Goal: Task Accomplishment & Management: Use online tool/utility

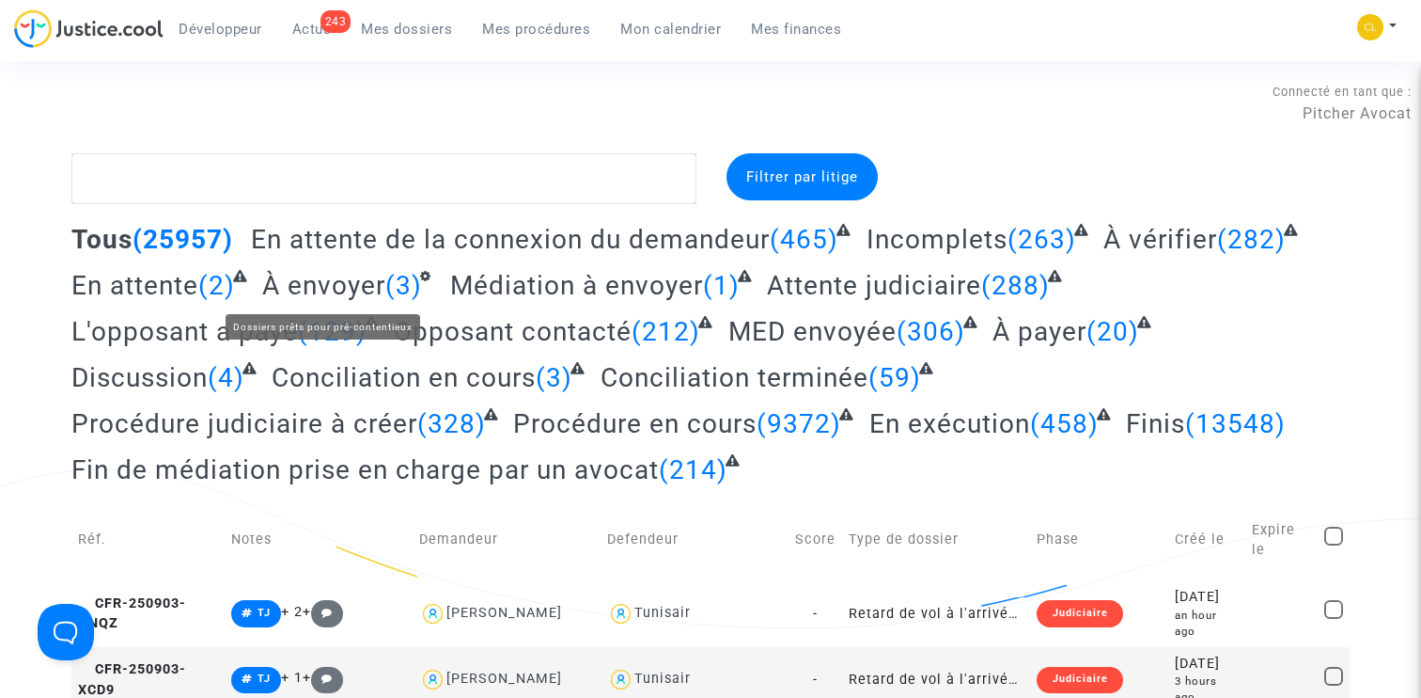
click at [343, 295] on span "À envoyer" at bounding box center [323, 285] width 123 height 31
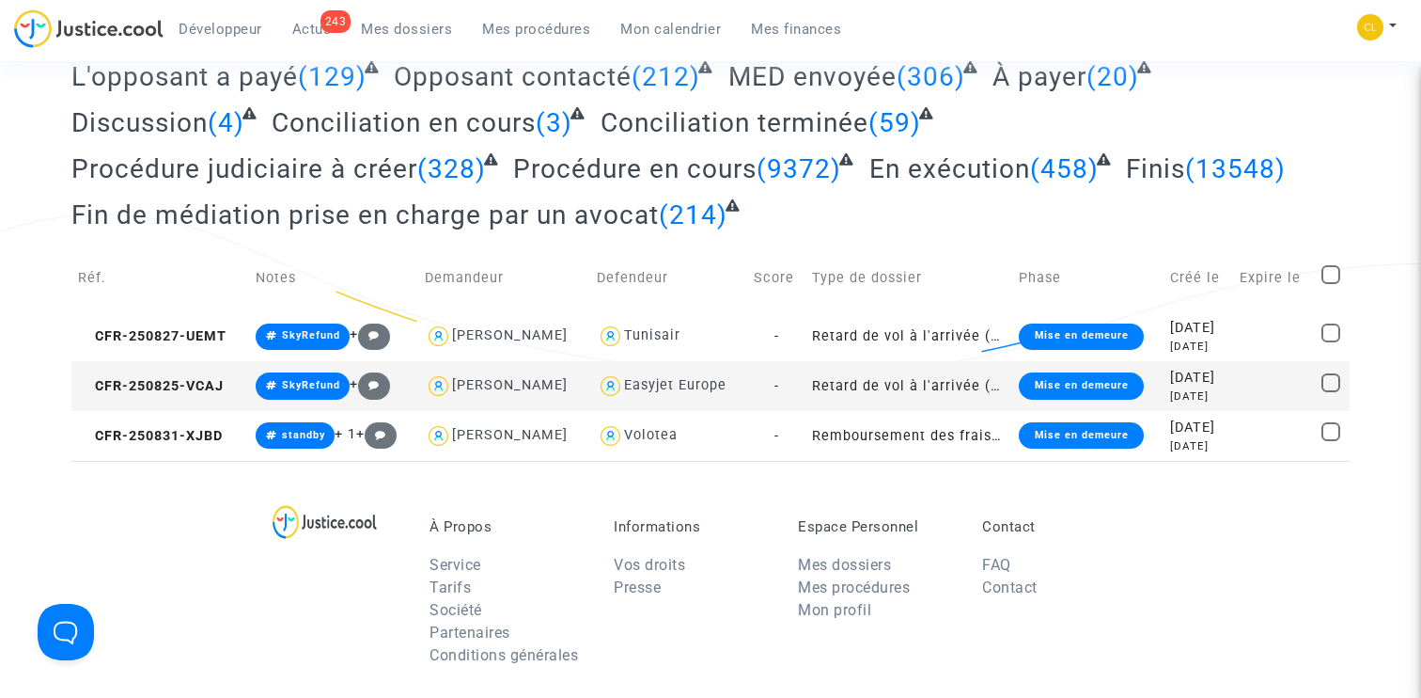
scroll to position [250, 0]
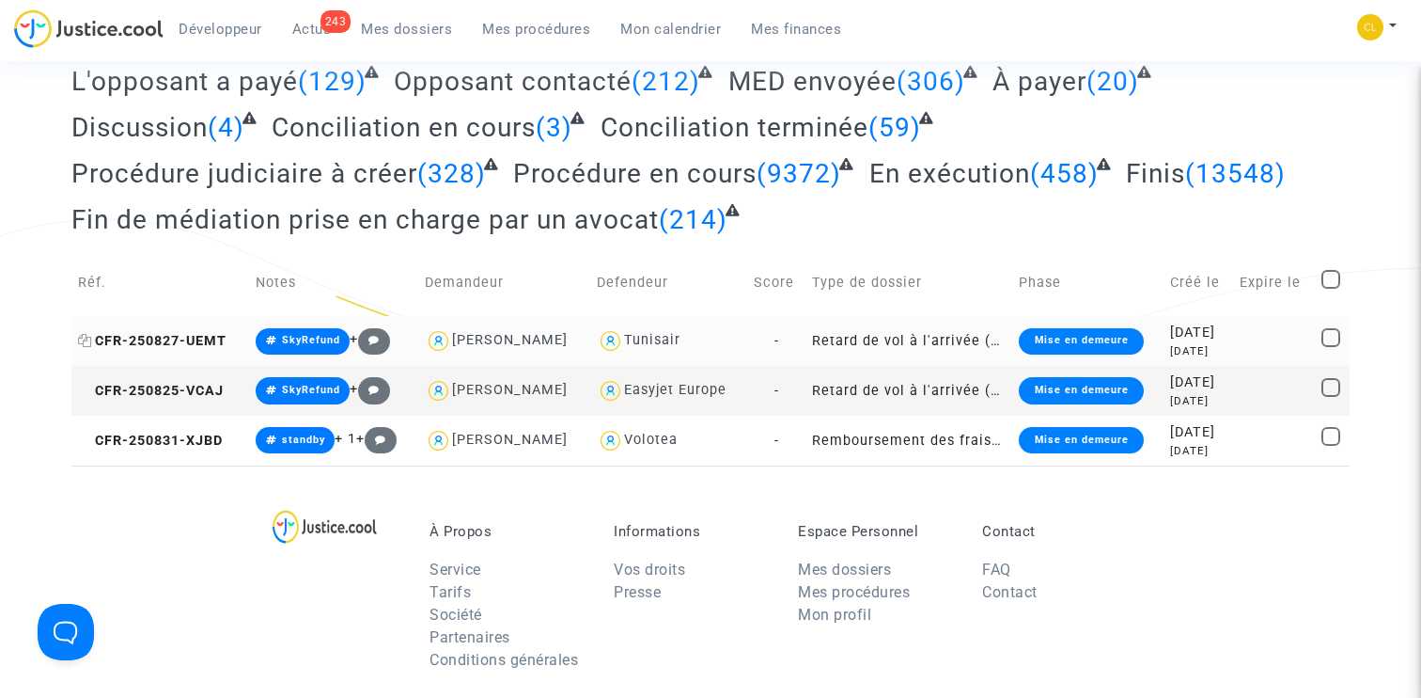
click at [181, 338] on span "CFR-250827-UEMT" at bounding box center [152, 341] width 149 height 16
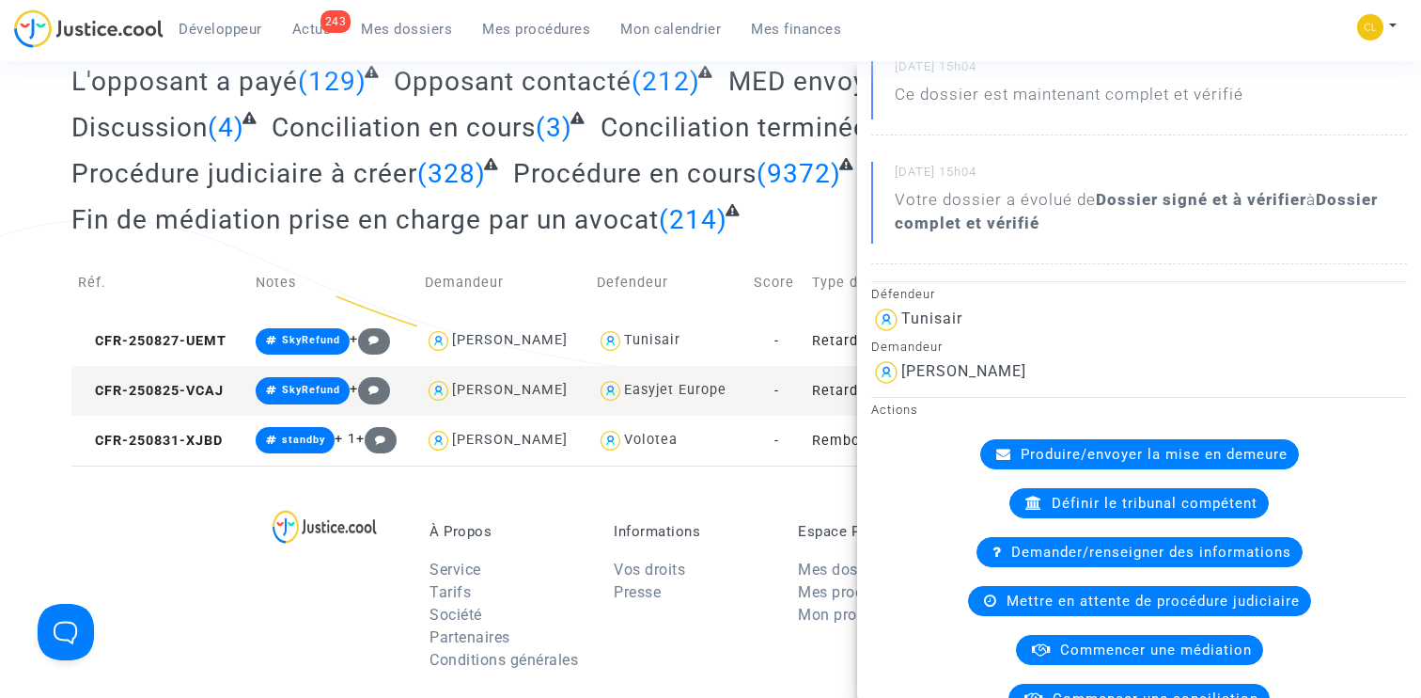
scroll to position [317, 0]
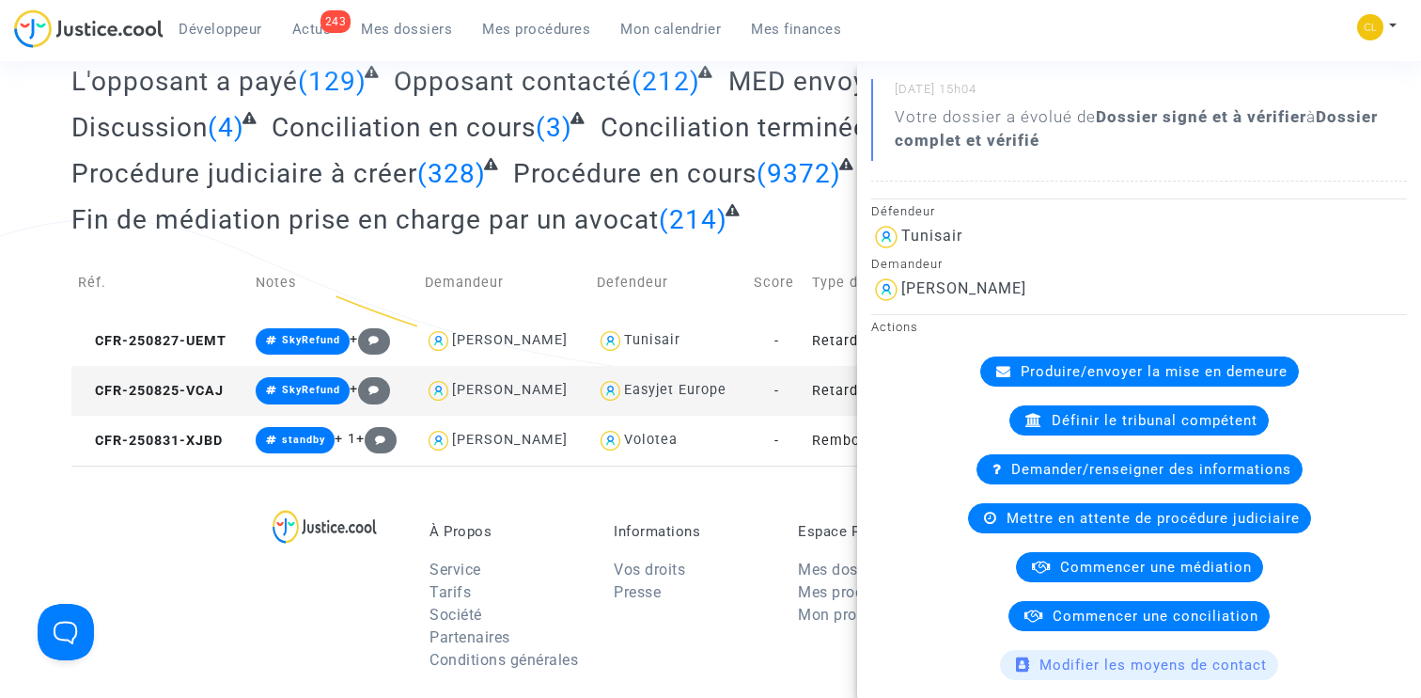
click at [1079, 367] on span "Produire/envoyer la mise en demeure" at bounding box center [1154, 371] width 267 height 17
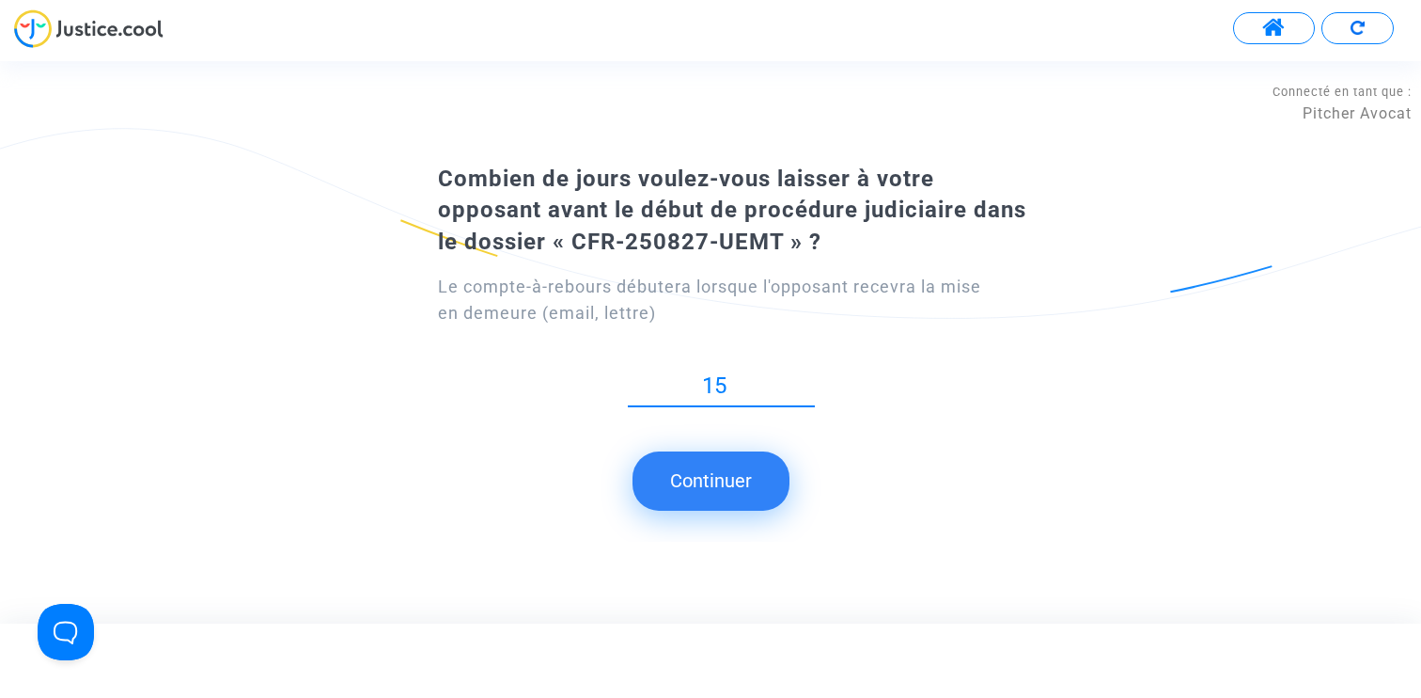
click at [712, 467] on button "Continuer" at bounding box center [711, 480] width 157 height 58
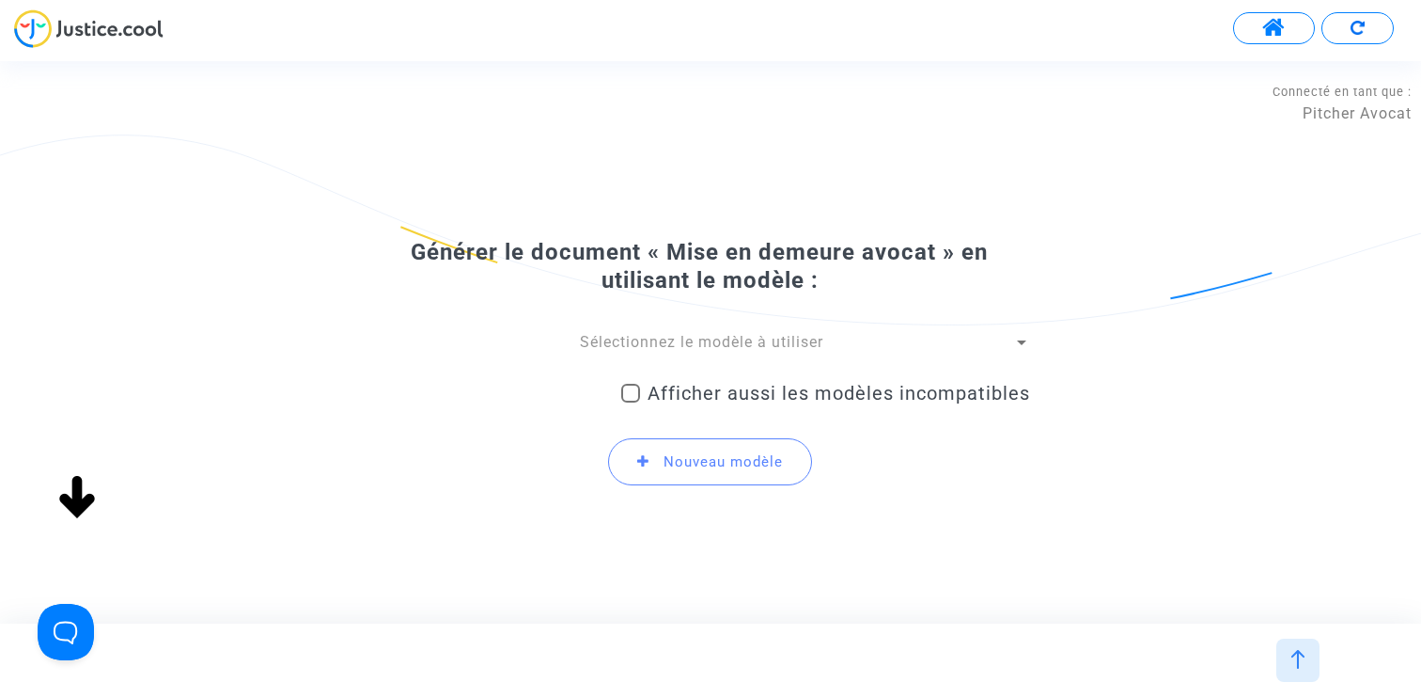
click at [743, 341] on span "Sélectionnez le modèle à utiliser" at bounding box center [701, 342] width 243 height 18
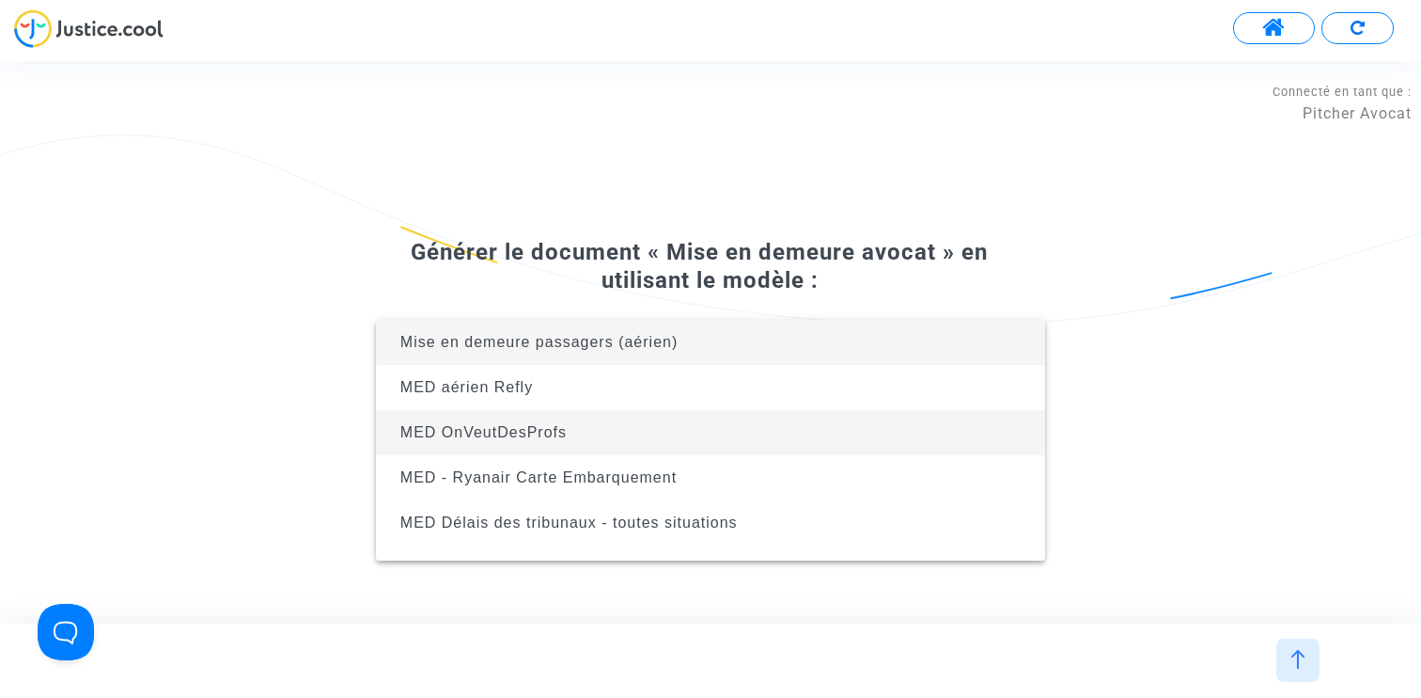
scroll to position [165, 0]
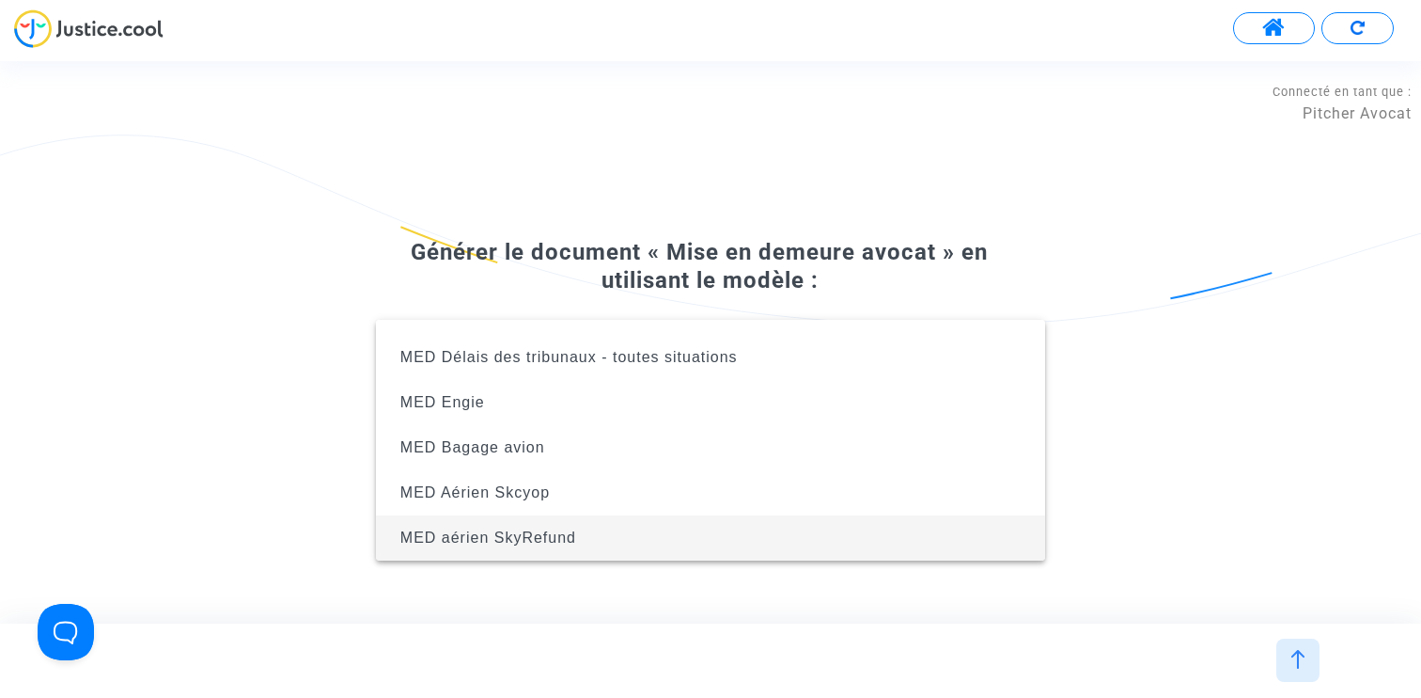
click at [683, 532] on span "MED aérien SkyRefund" at bounding box center [710, 537] width 639 height 45
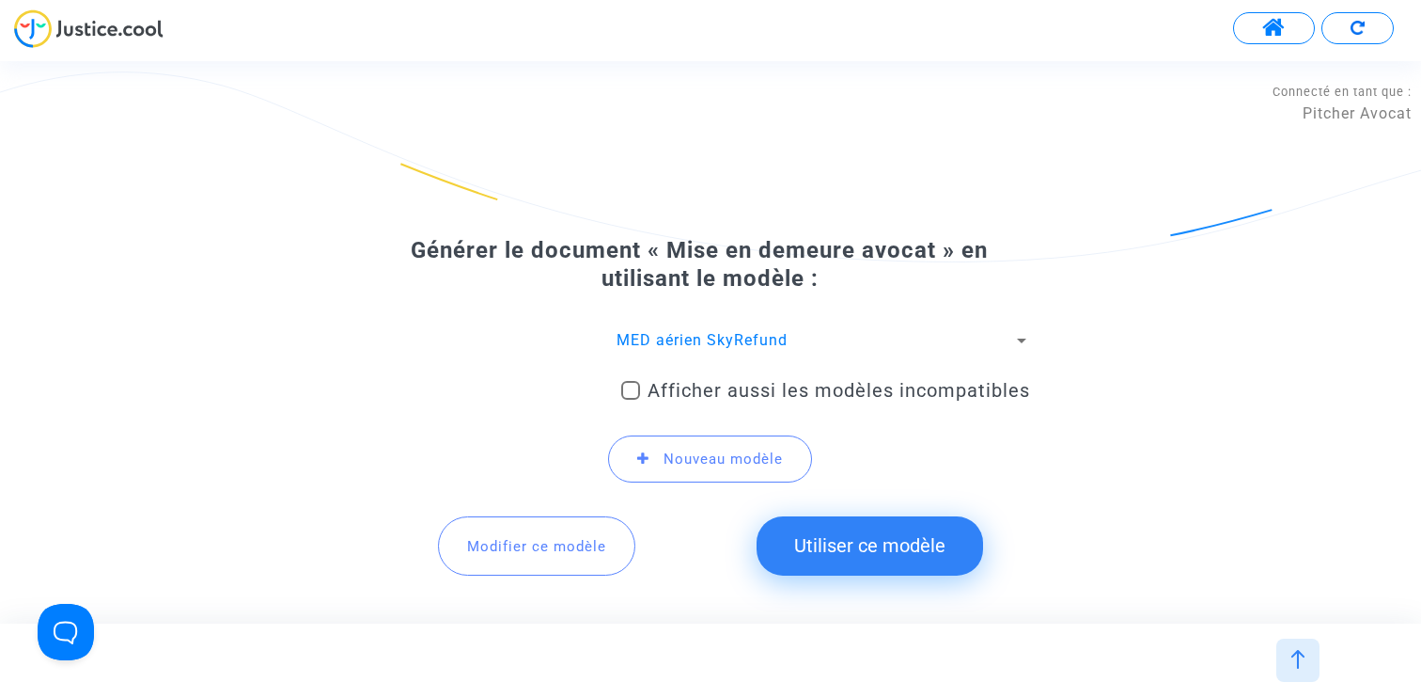
click at [540, 532] on button "Modifier ce modèle" at bounding box center [536, 545] width 197 height 58
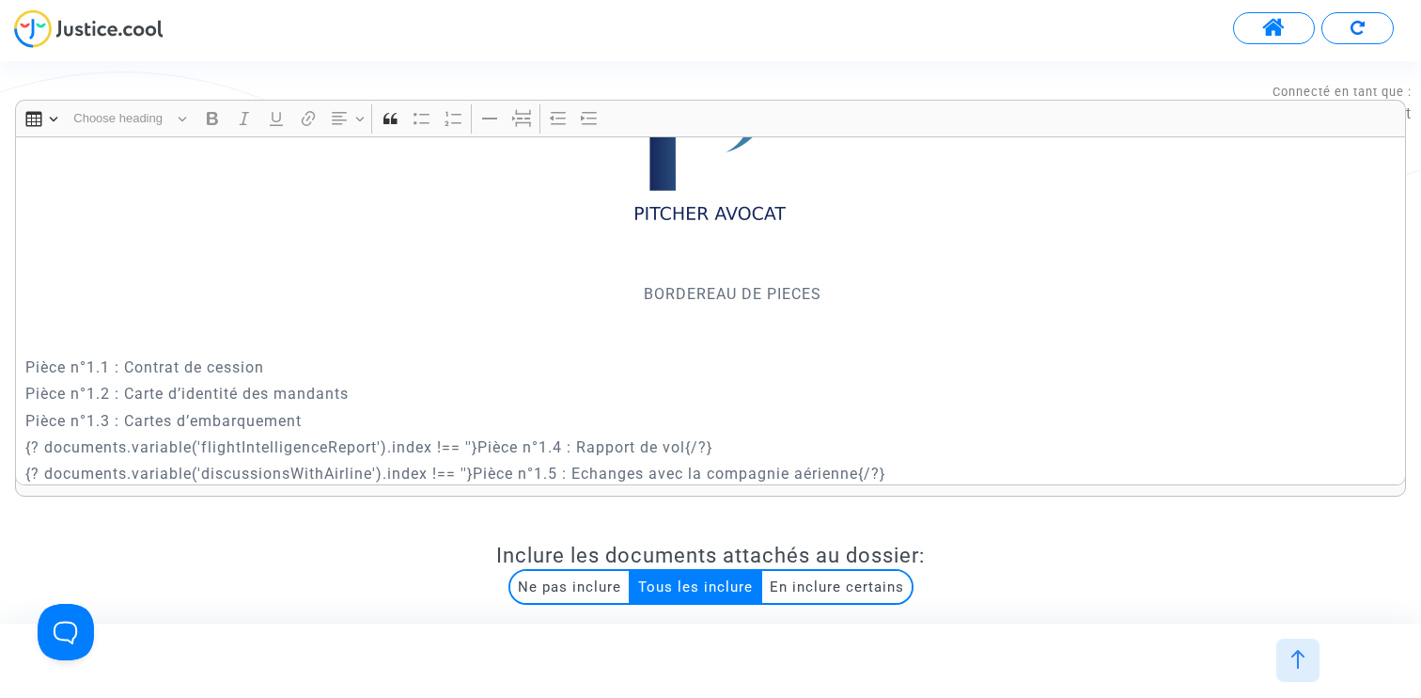
scroll to position [1987, 0]
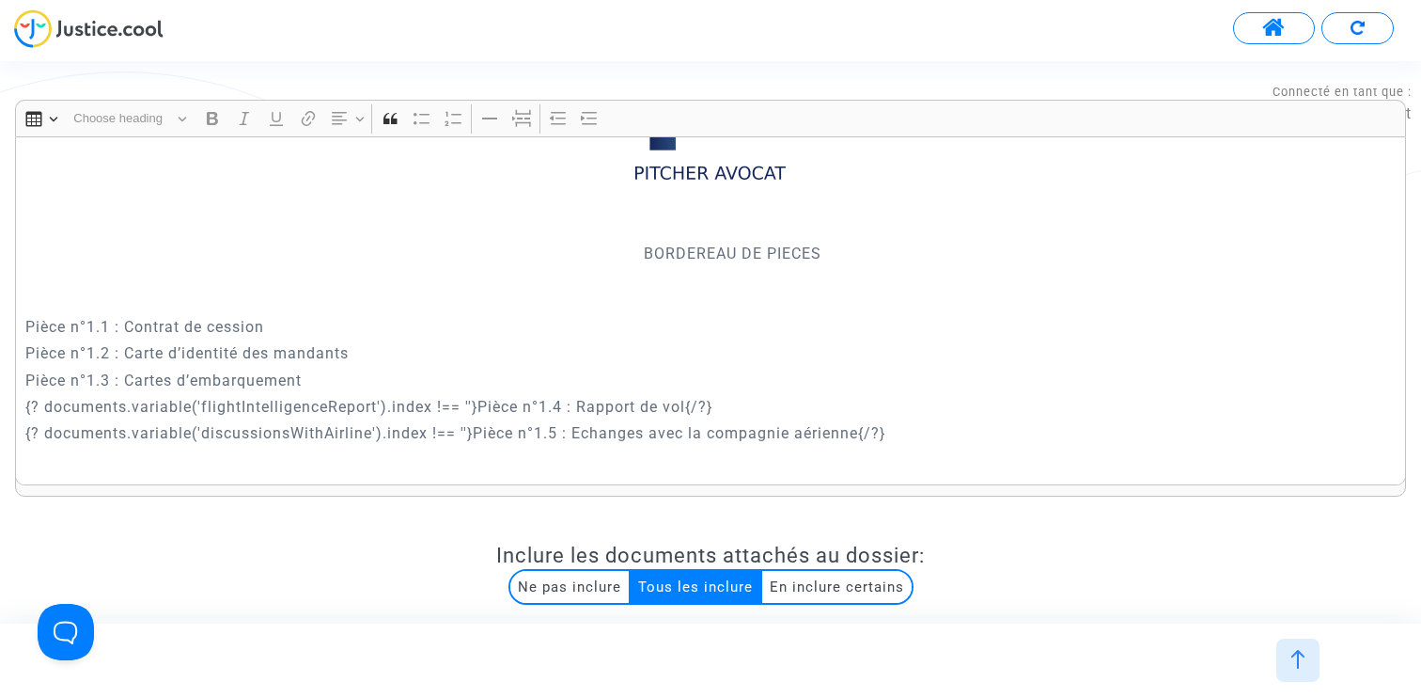
click at [1277, 32] on span at bounding box center [1275, 28] width 24 height 24
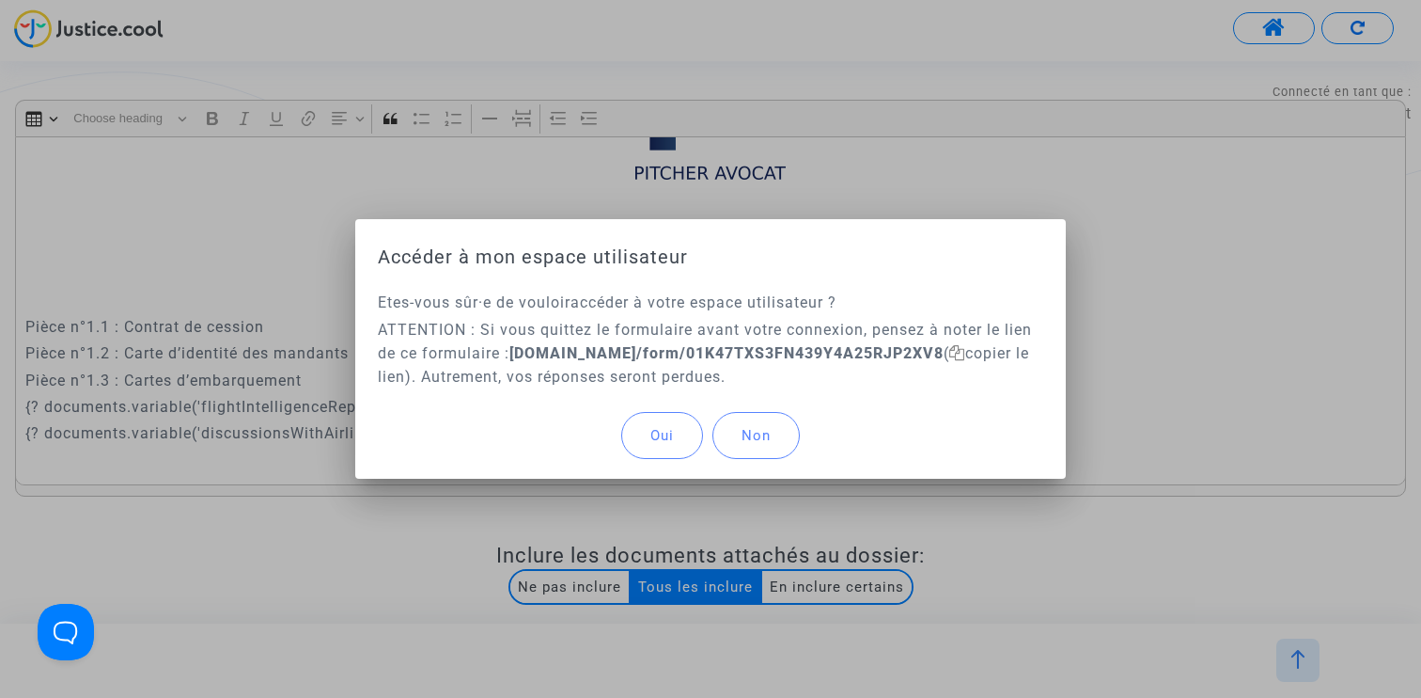
click at [689, 434] on button "Oui" at bounding box center [662, 435] width 82 height 47
